Goal: Information Seeking & Learning: Learn about a topic

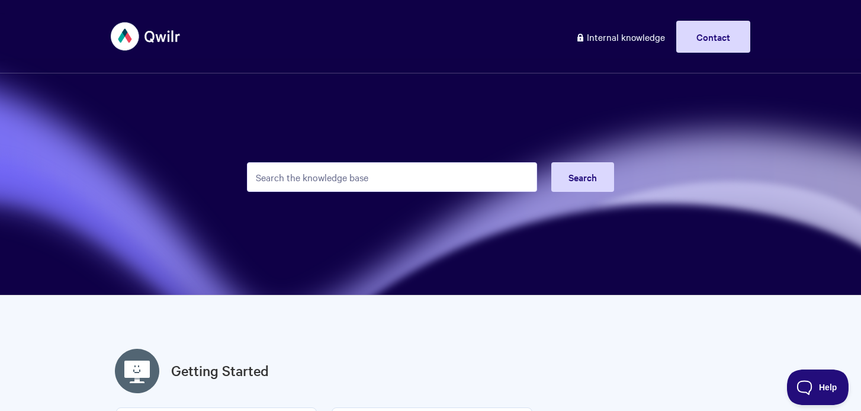
click at [337, 172] on input "Search the knowledge base" at bounding box center [392, 177] width 290 height 30
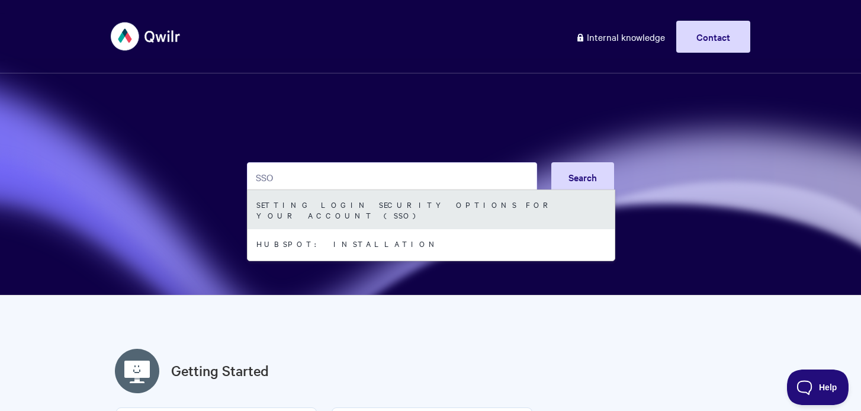
type input "SSO"
click at [391, 199] on link "Setting login security options for your Account (SSO)" at bounding box center [430, 209] width 367 height 39
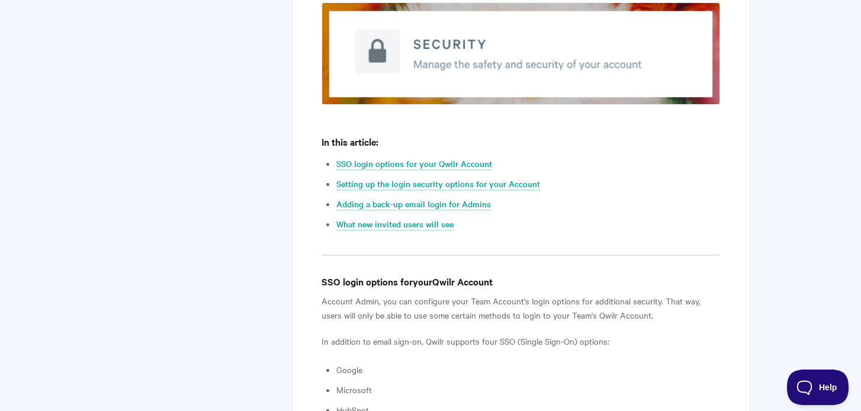
scroll to position [462, 0]
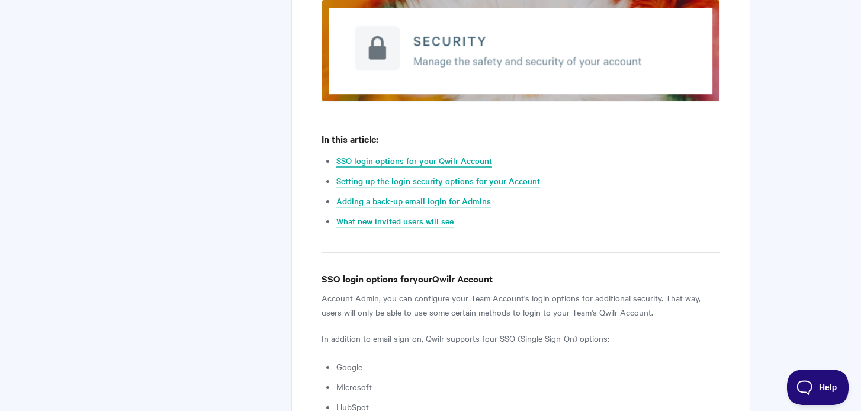
click at [465, 162] on link "SSO login options for your Qwilr Account" at bounding box center [414, 161] width 156 height 13
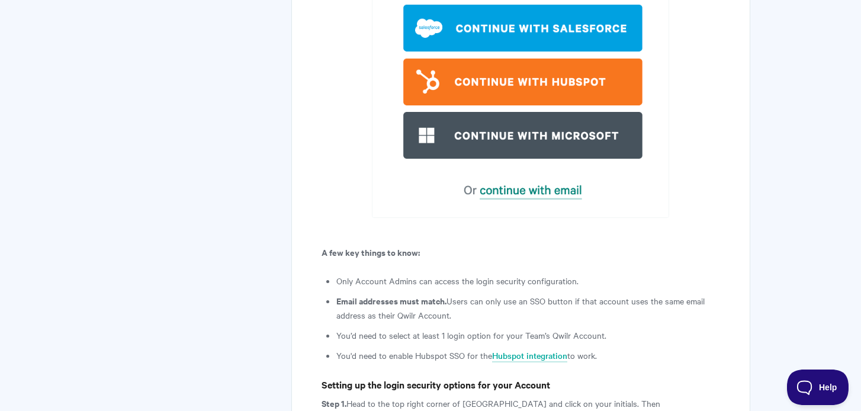
scroll to position [1228, 0]
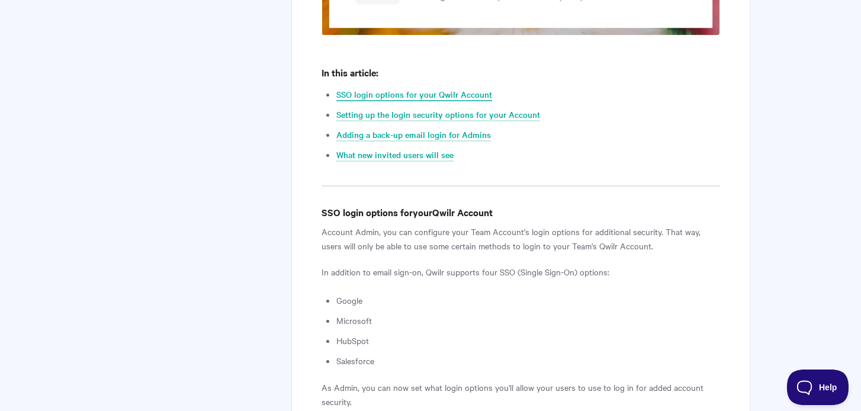
click at [375, 95] on link "SSO login options for your Qwilr Account" at bounding box center [414, 94] width 156 height 13
